Goal: Information Seeking & Learning: Learn about a topic

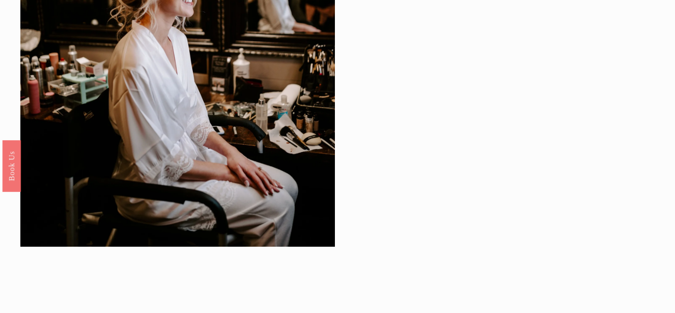
scroll to position [41, 0]
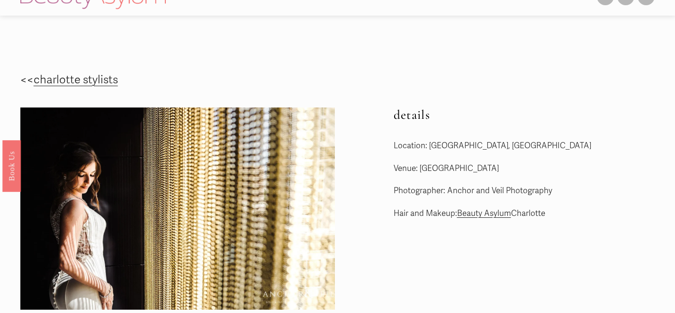
scroll to position [3, 0]
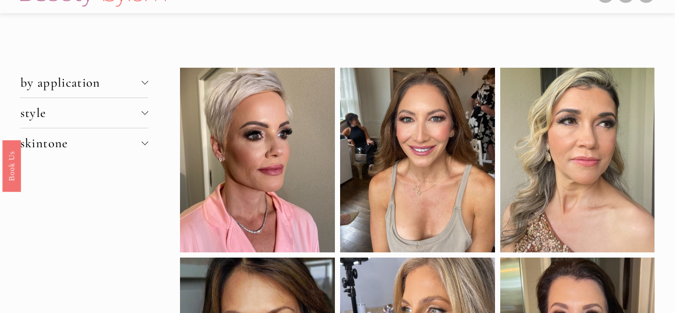
scroll to position [12, 0]
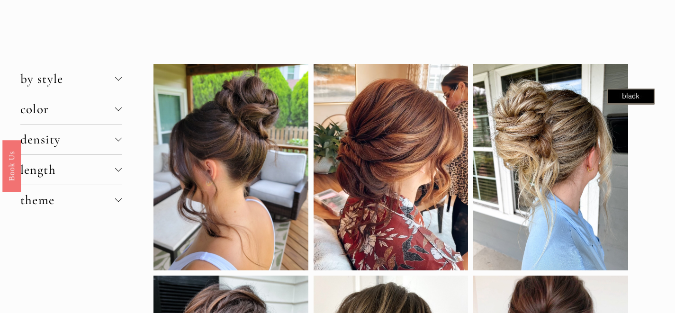
scroll to position [20, 0]
